Goal: Transaction & Acquisition: Subscribe to service/newsletter

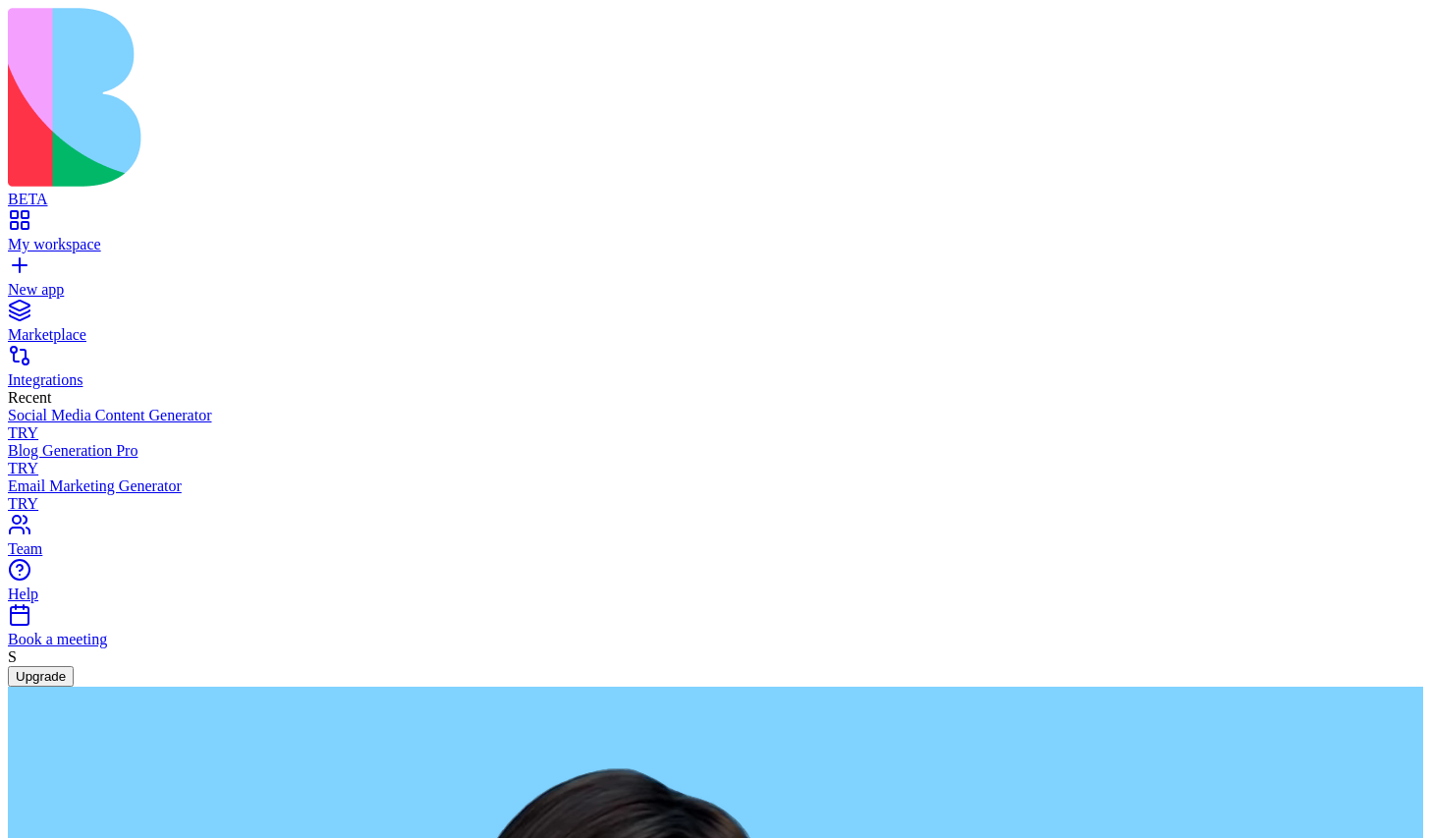
click at [74, 687] on button "Upgrade" at bounding box center [41, 676] width 66 height 21
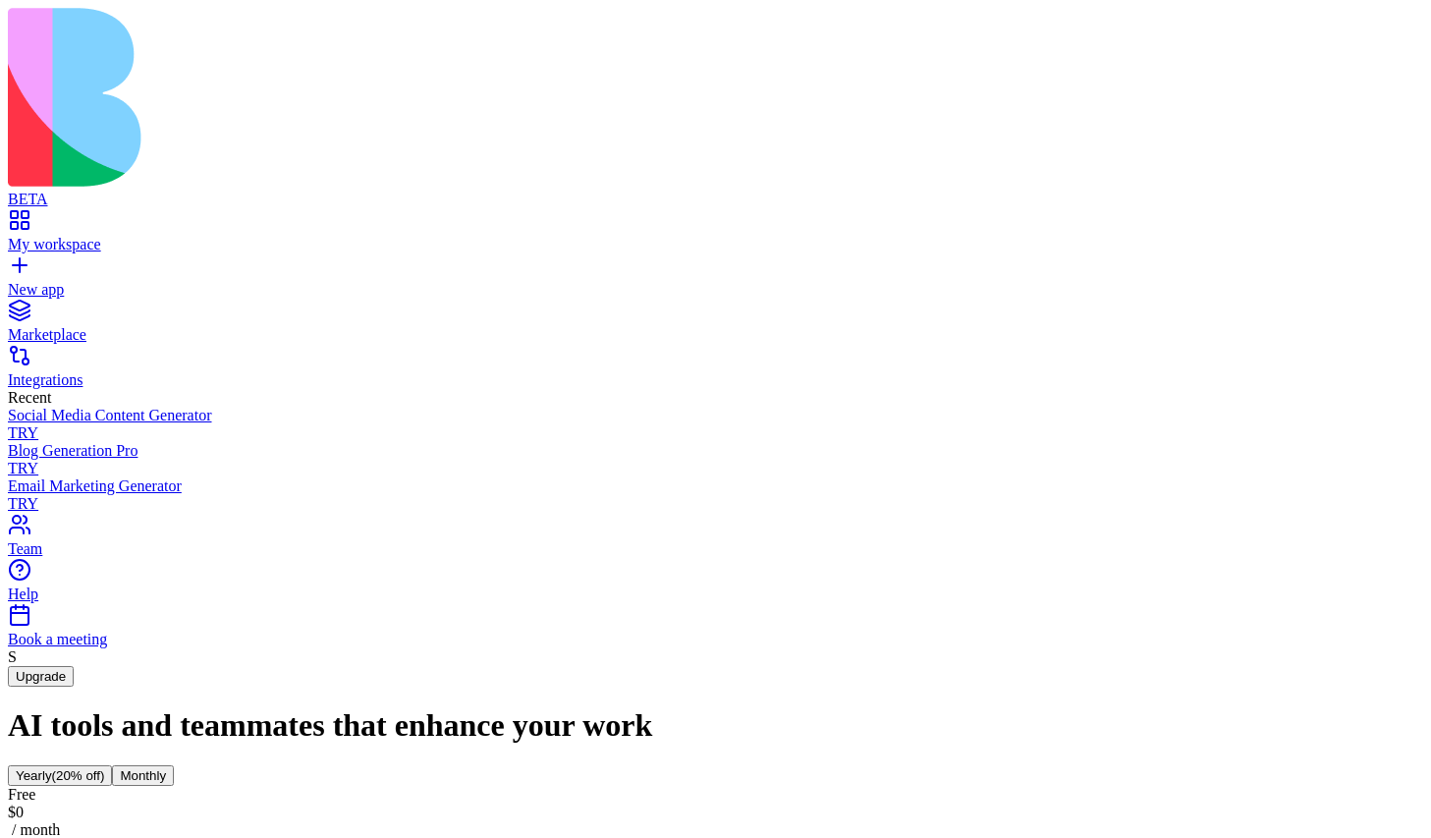
click at [329, 804] on div "$ 0 / month" at bounding box center [716, 821] width 1416 height 35
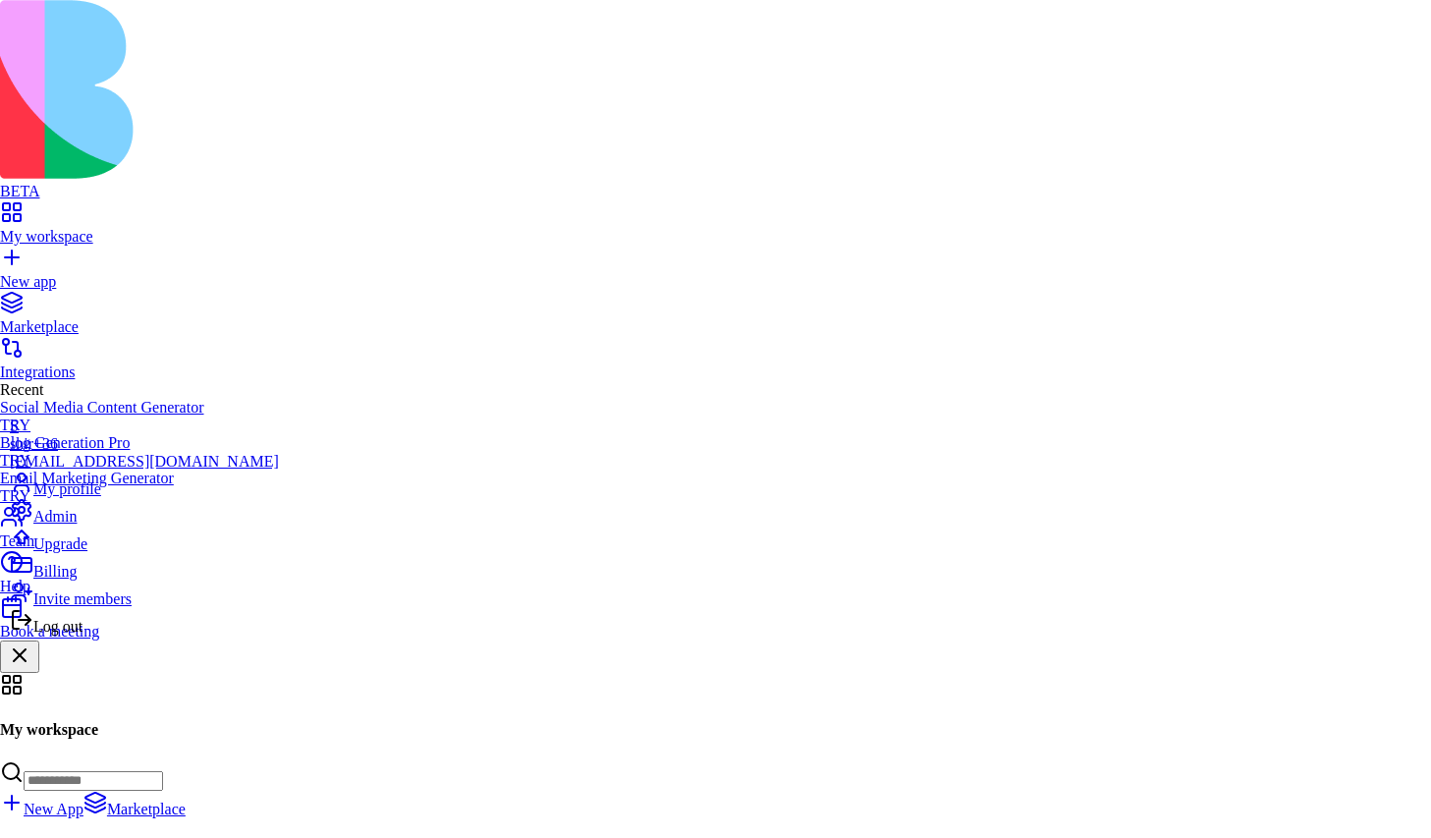
click at [117, 553] on div "Upgrade" at bounding box center [144, 540] width 269 height 28
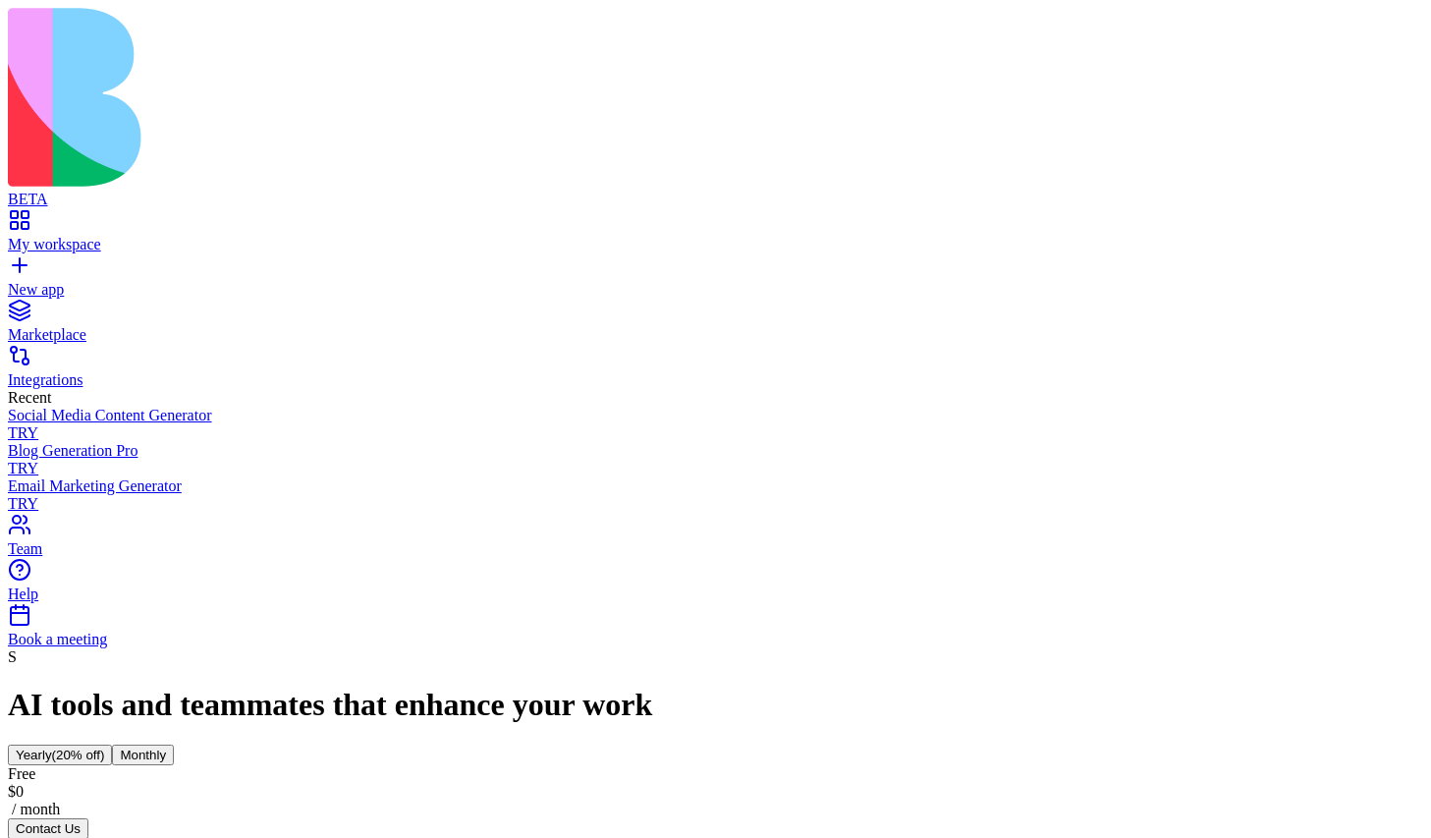
click at [88, 818] on button "Contact Us" at bounding box center [48, 828] width 81 height 21
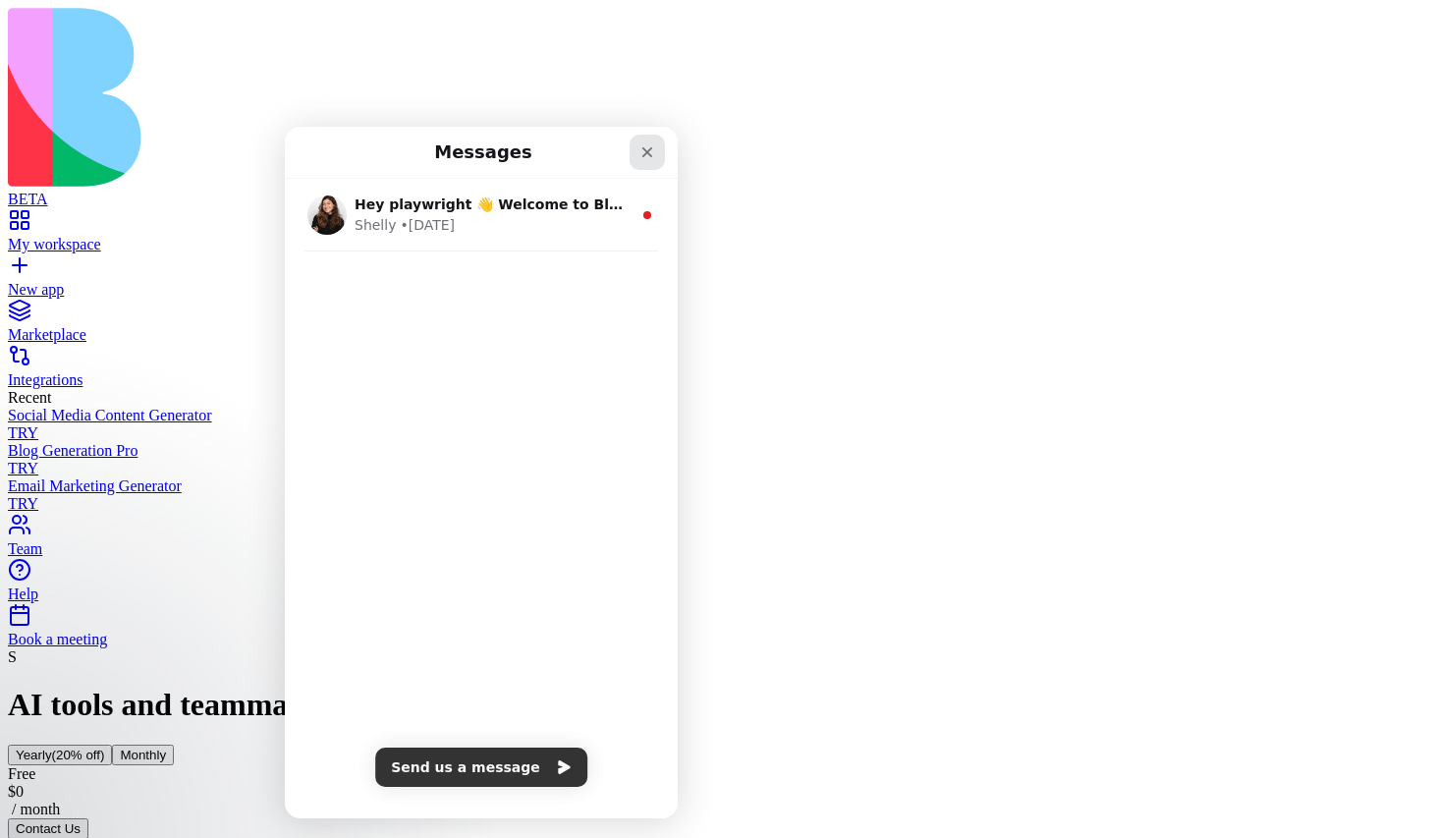
click at [650, 144] on icon "Close" at bounding box center [647, 152] width 16 height 16
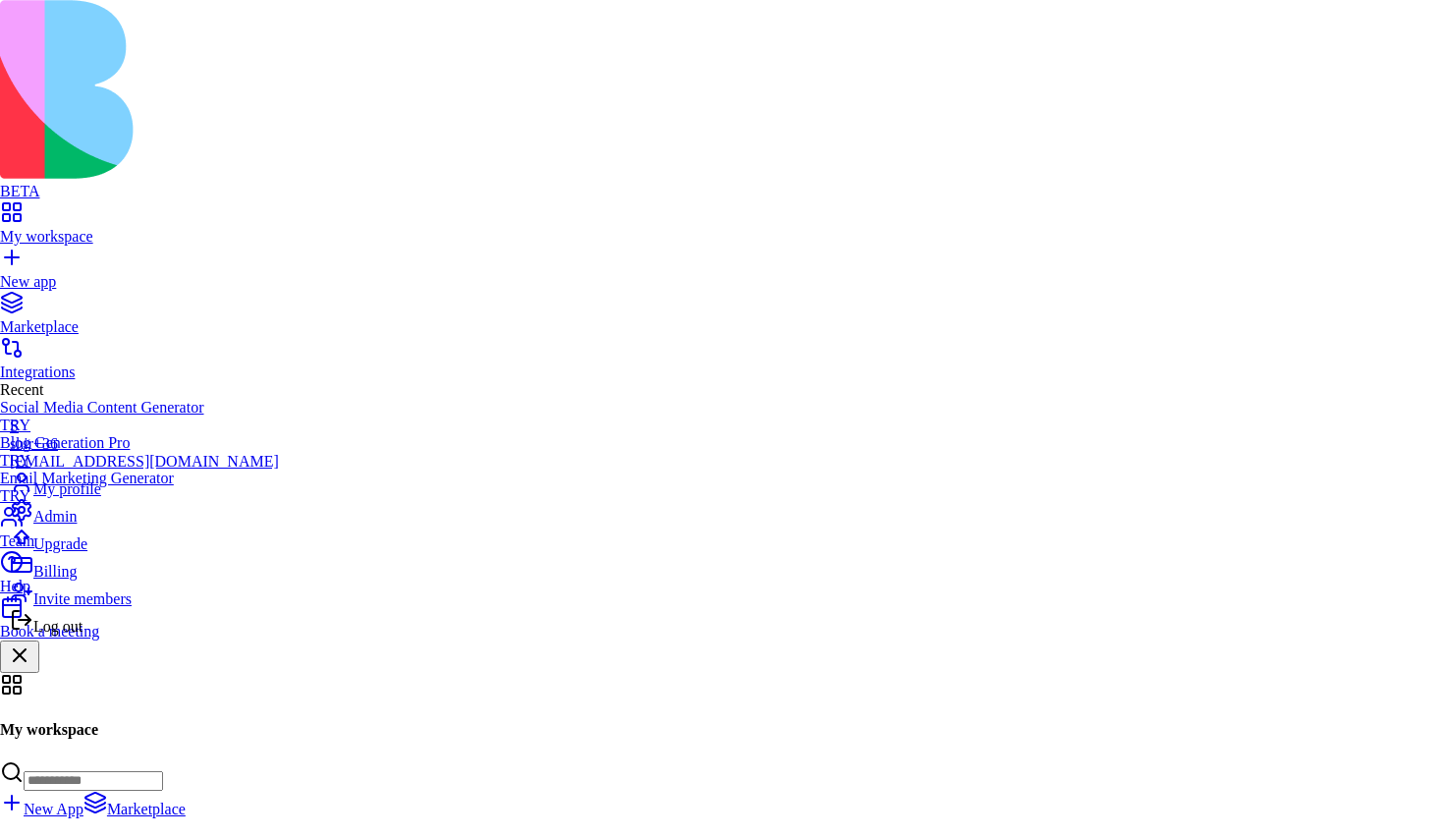
click at [87, 552] on span "Upgrade" at bounding box center [60, 543] width 54 height 17
